Goal: Information Seeking & Learning: Learn about a topic

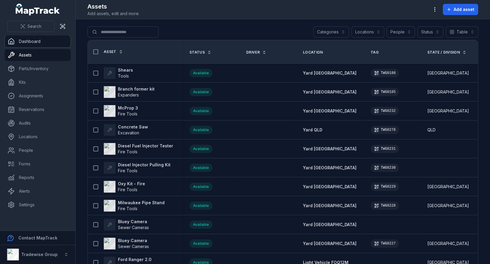
click at [33, 46] on link "Dashboard" at bounding box center [38, 41] width 66 height 12
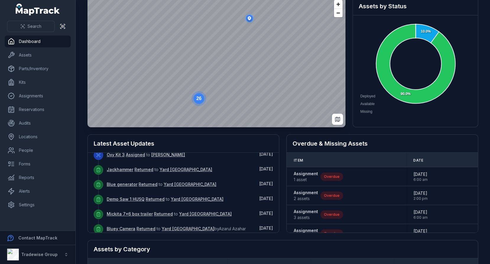
scroll to position [92, 0]
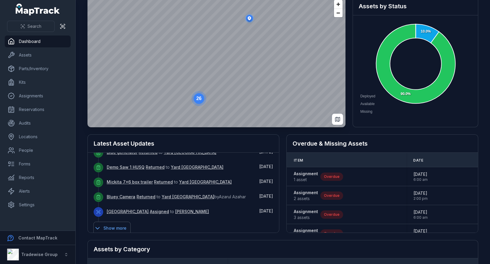
click at [117, 222] on button "Show more" at bounding box center [112, 228] width 37 height 12
click at [224, 194] on div "Bluey Camera Returned to Yard NSW by Azarul Azahar" at bounding box center [179, 199] width 144 height 15
click at [114, 222] on button "Show more" at bounding box center [112, 228] width 37 height 12
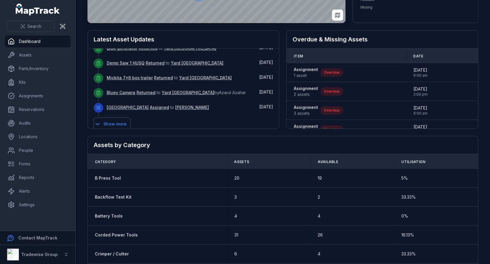
scroll to position [182, 0]
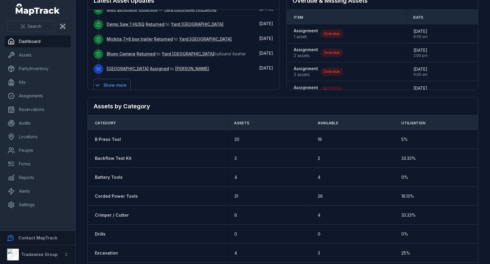
click at [102, 80] on button "Show more" at bounding box center [112, 85] width 37 height 12
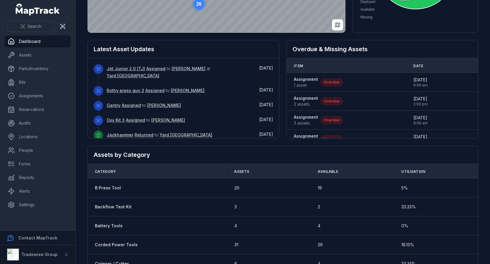
scroll to position [0, 0]
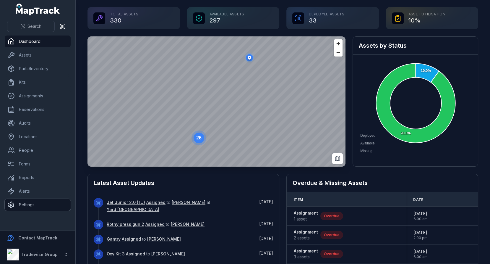
click at [41, 202] on link "Settings" at bounding box center [38, 205] width 66 height 12
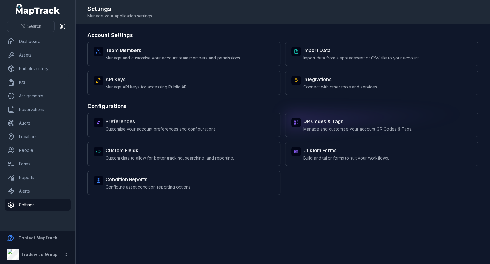
click at [350, 126] on span "Manage and customise your account QR Codes & Tags." at bounding box center [357, 129] width 109 height 6
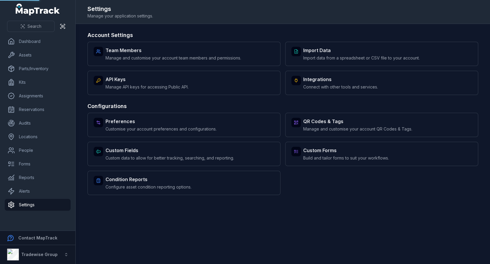
click at [352, 111] on div "Configurations Preferences Customise your account preferences and configuration…" at bounding box center [283, 148] width 391 height 93
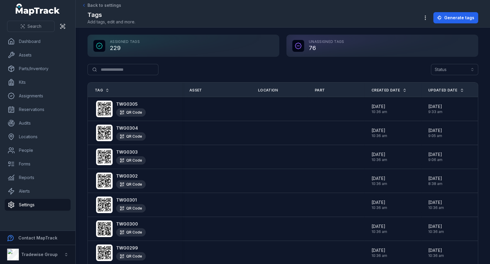
click at [263, 72] on div "Search for tags Status" at bounding box center [283, 71] width 391 height 14
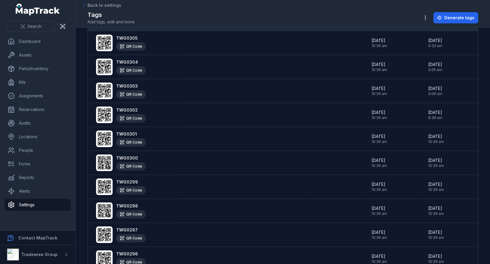
scroll to position [4, 0]
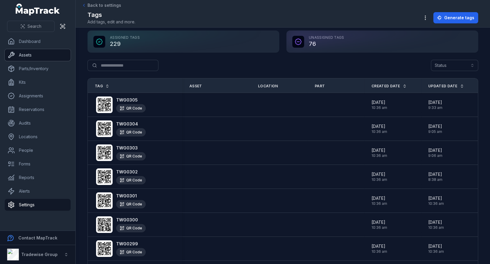
click at [17, 51] on link "Assets" at bounding box center [38, 55] width 66 height 12
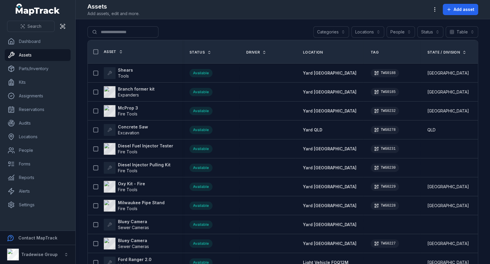
click at [281, 33] on div "Search for assets Categories Locations People Status Table *****" at bounding box center [283, 33] width 391 height 14
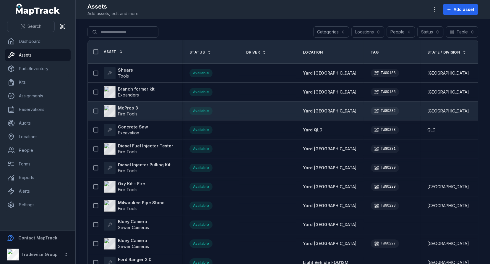
click at [253, 101] on td at bounding box center [267, 110] width 57 height 19
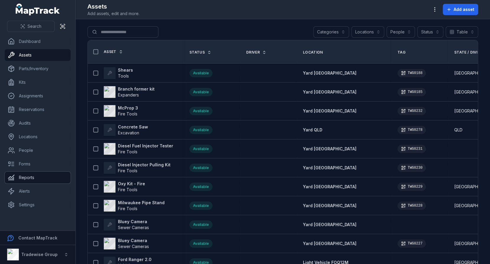
click at [35, 178] on link "Reports" at bounding box center [38, 178] width 66 height 12
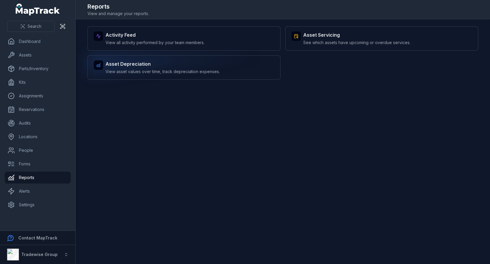
click at [193, 74] on div "Asset Depreciation View asset values over time, track depreciation expenses." at bounding box center [184, 67] width 193 height 24
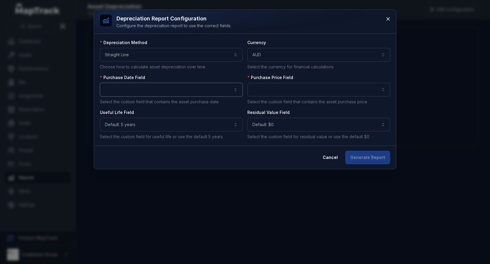
click at [212, 86] on button "button" at bounding box center [171, 90] width 143 height 14
click at [241, 68] on div "**********" at bounding box center [245, 90] width 290 height 100
click at [332, 153] on button "Cancel" at bounding box center [330, 158] width 25 height 14
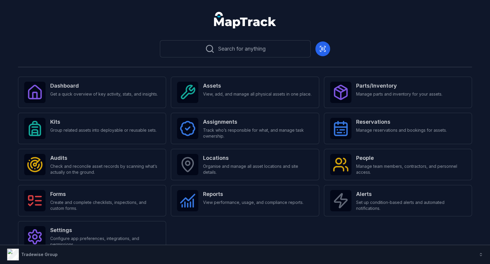
click at [196, 249] on button "Tradewise Group" at bounding box center [245, 254] width 490 height 19
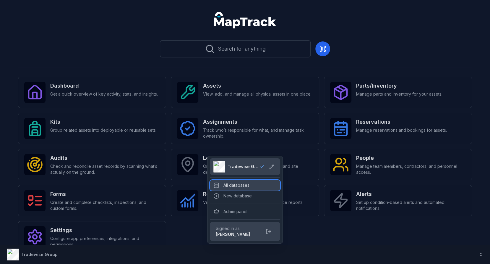
click at [229, 187] on div "All databases" at bounding box center [245, 185] width 70 height 11
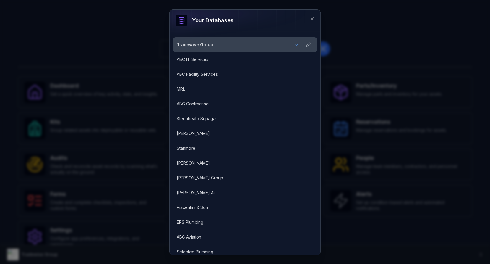
scroll to position [612, 0]
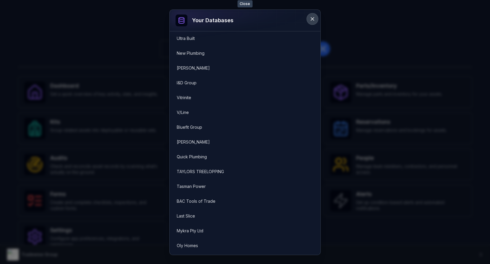
click at [312, 17] on icon at bounding box center [313, 19] width 6 height 6
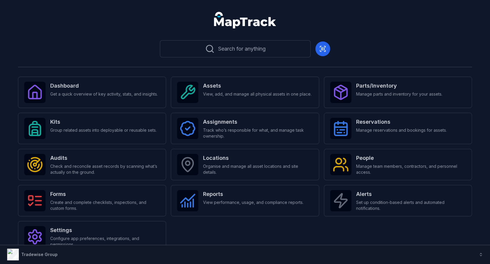
click at [163, 60] on div "Search for anything Dashboard Get a quick overview of key activity, stats, and …" at bounding box center [245, 154] width 454 height 233
